Goal: Task Accomplishment & Management: Manage account settings

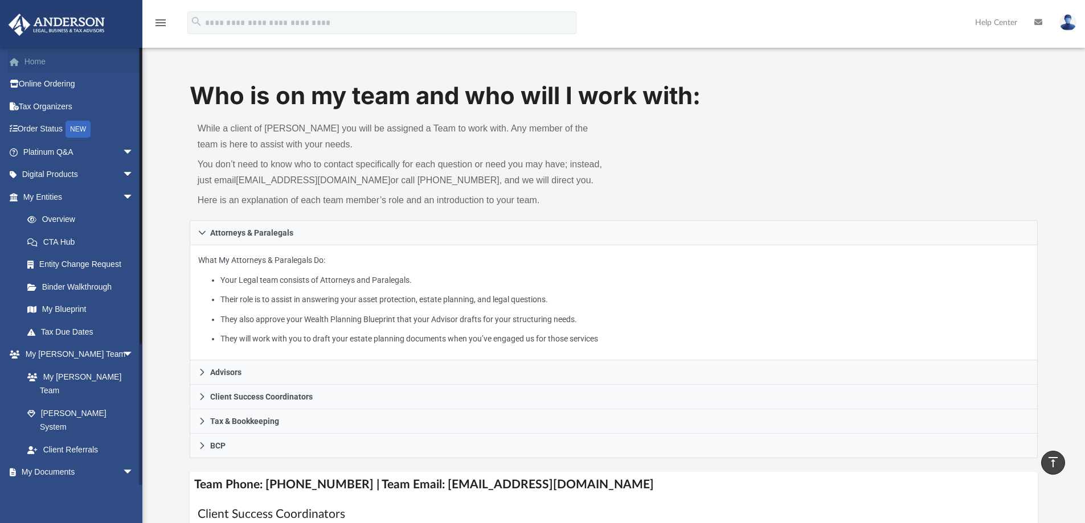
scroll to position [276, 0]
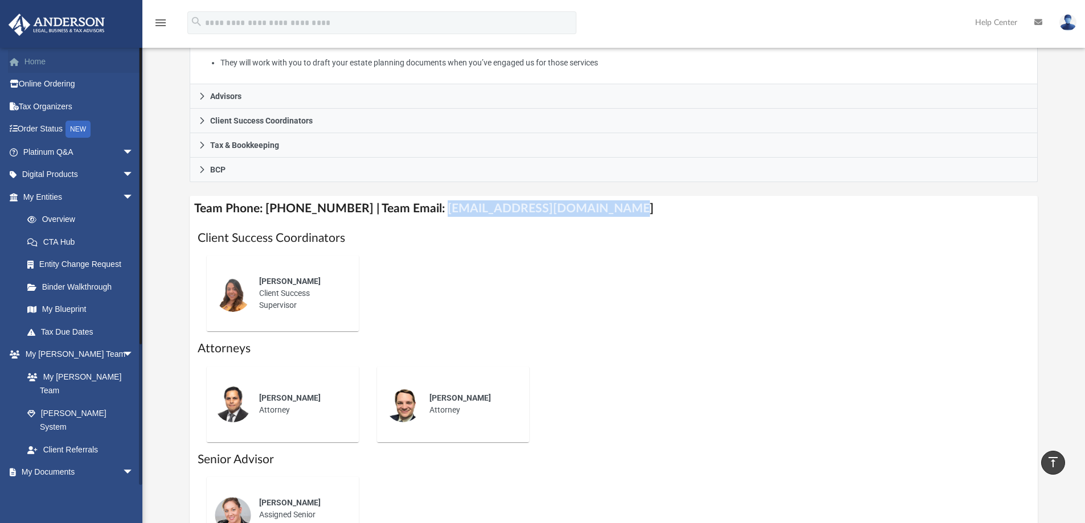
click at [30, 62] on link "Home" at bounding box center [79, 61] width 143 height 23
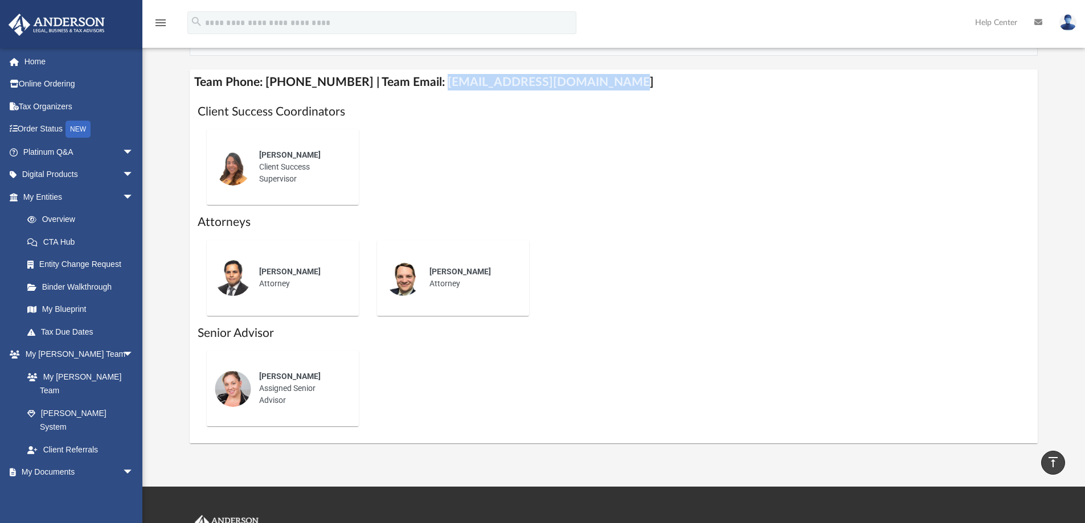
scroll to position [403, 0]
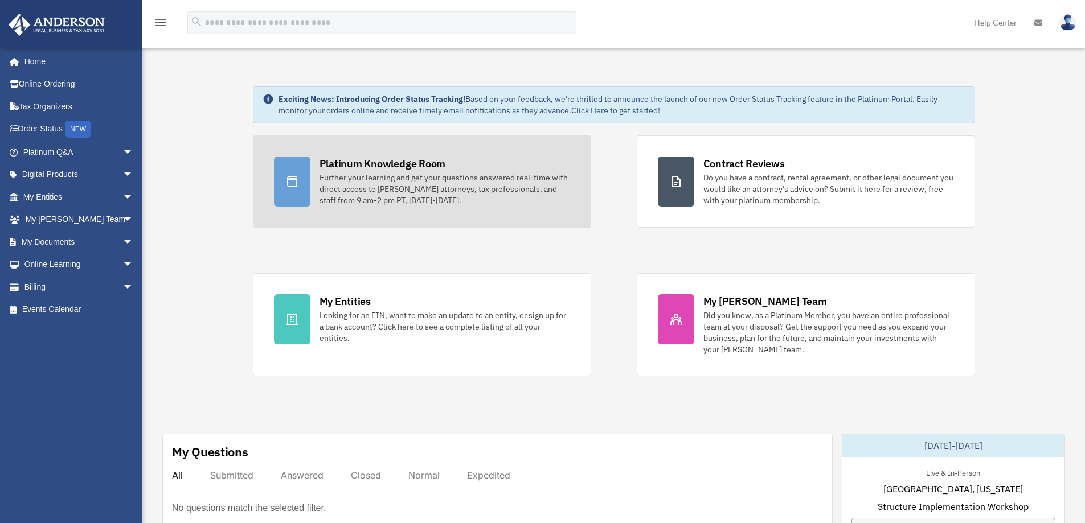
click at [320, 172] on div "Further your learning and get your questions answered real-time with direct acc…" at bounding box center [445, 189] width 251 height 34
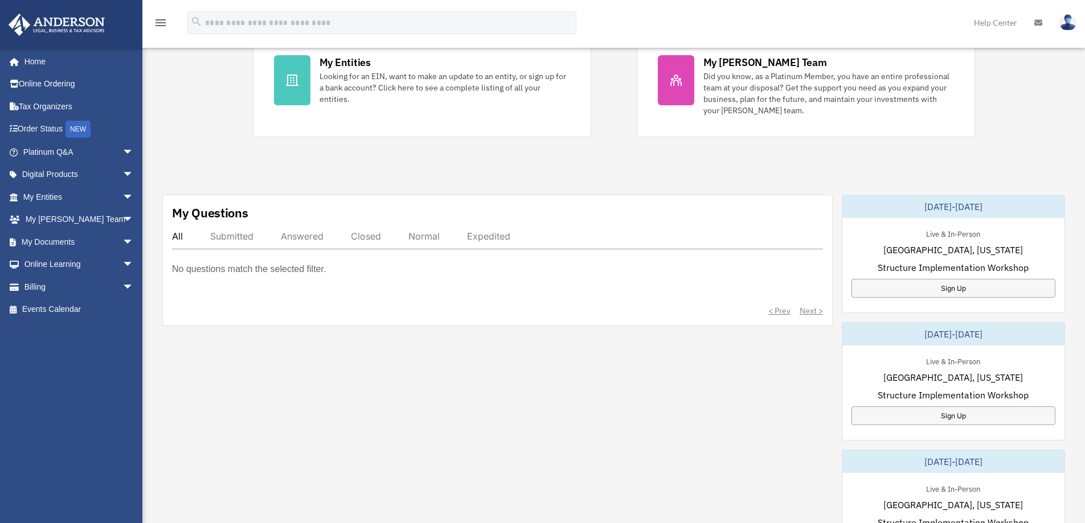
scroll to position [239, 0]
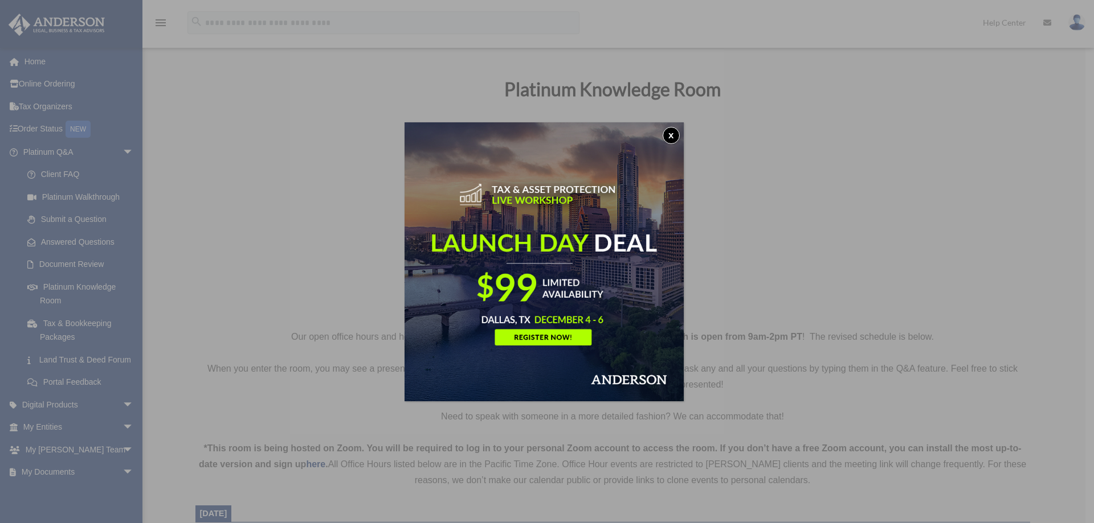
click at [676, 134] on button "x" at bounding box center [670, 135] width 17 height 17
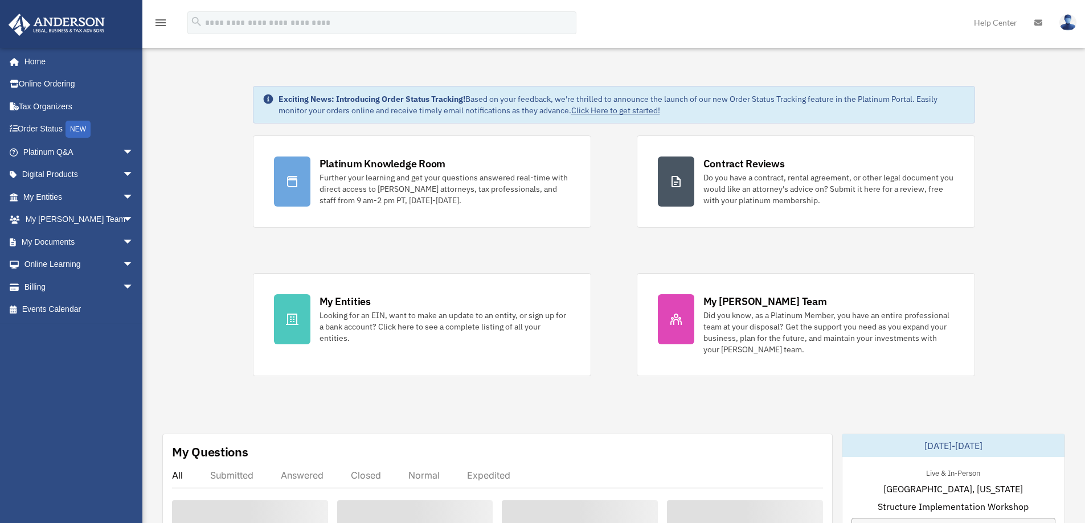
scroll to position [239, 0]
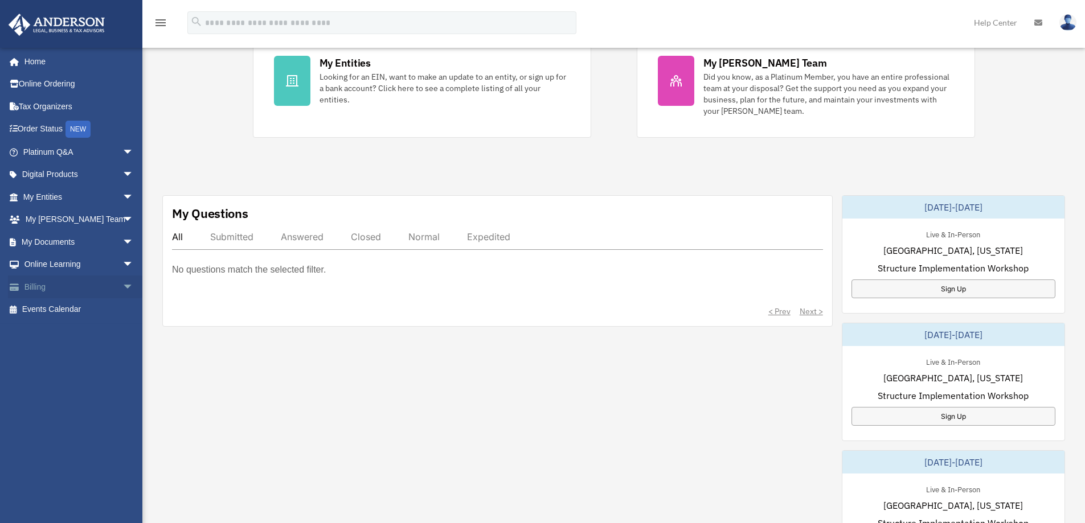
click at [122, 288] on span "arrow_drop_down" at bounding box center [133, 287] width 23 height 23
click at [60, 333] on link "Past Invoices" at bounding box center [83, 332] width 135 height 23
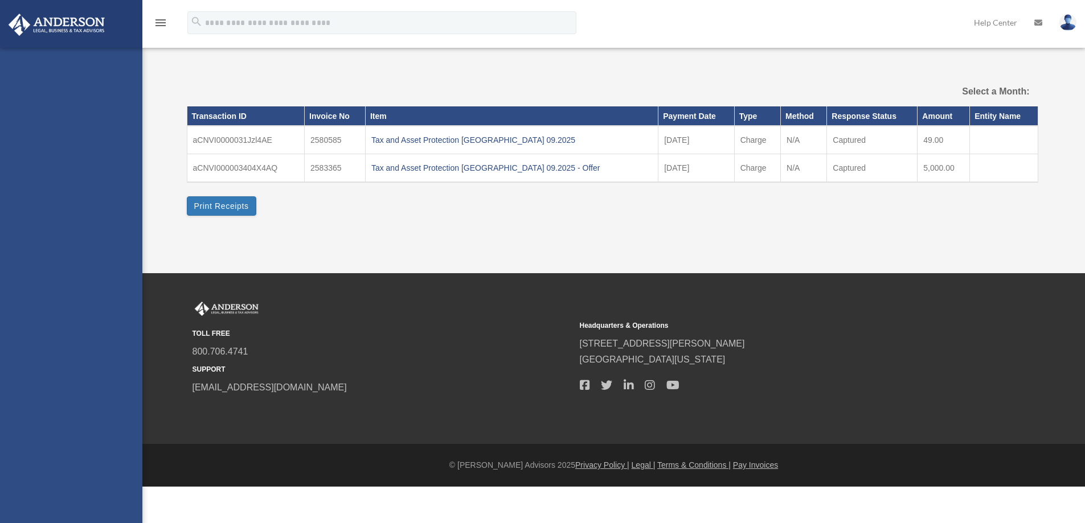
select select
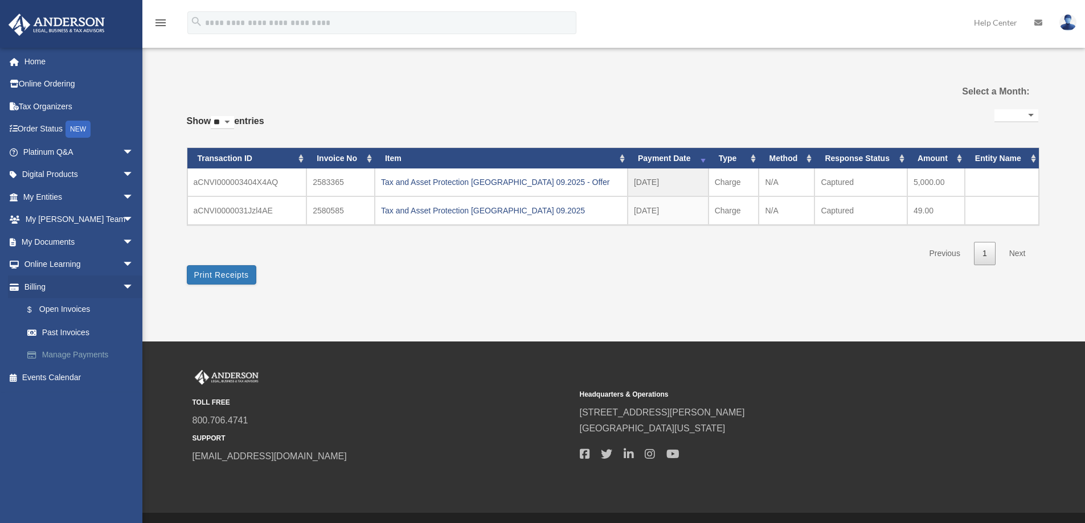
click at [60, 347] on link "Manage Payments" at bounding box center [83, 355] width 135 height 23
